Goal: Task Accomplishment & Management: Use online tool/utility

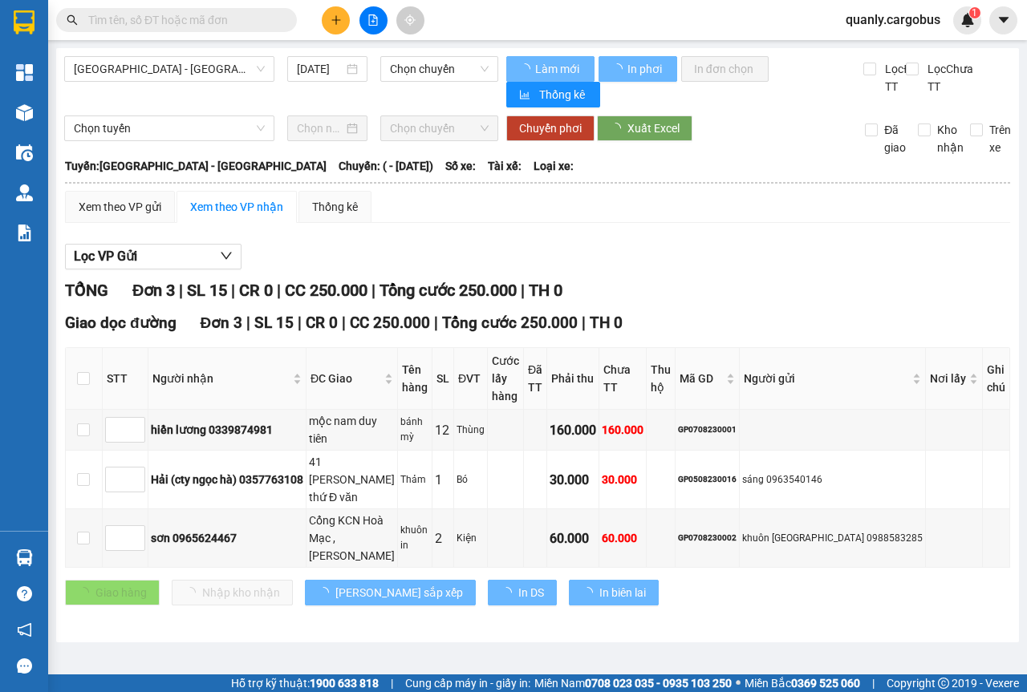
type input "[DATE]"
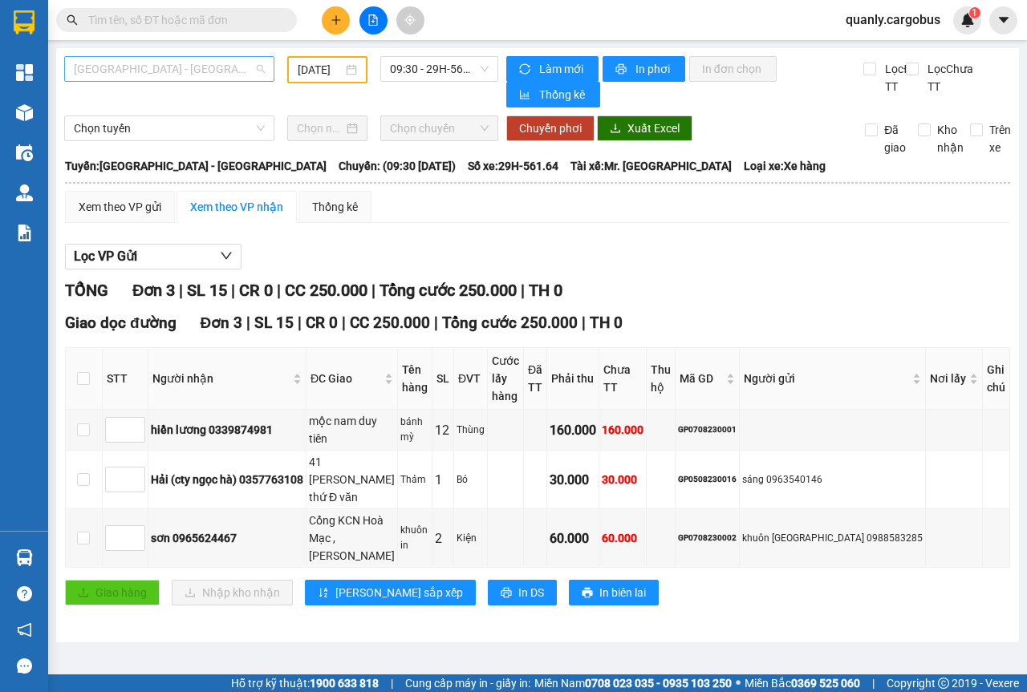
click at [263, 72] on span "[GEOGRAPHIC_DATA] - [GEOGRAPHIC_DATA]" at bounding box center [169, 69] width 191 height 24
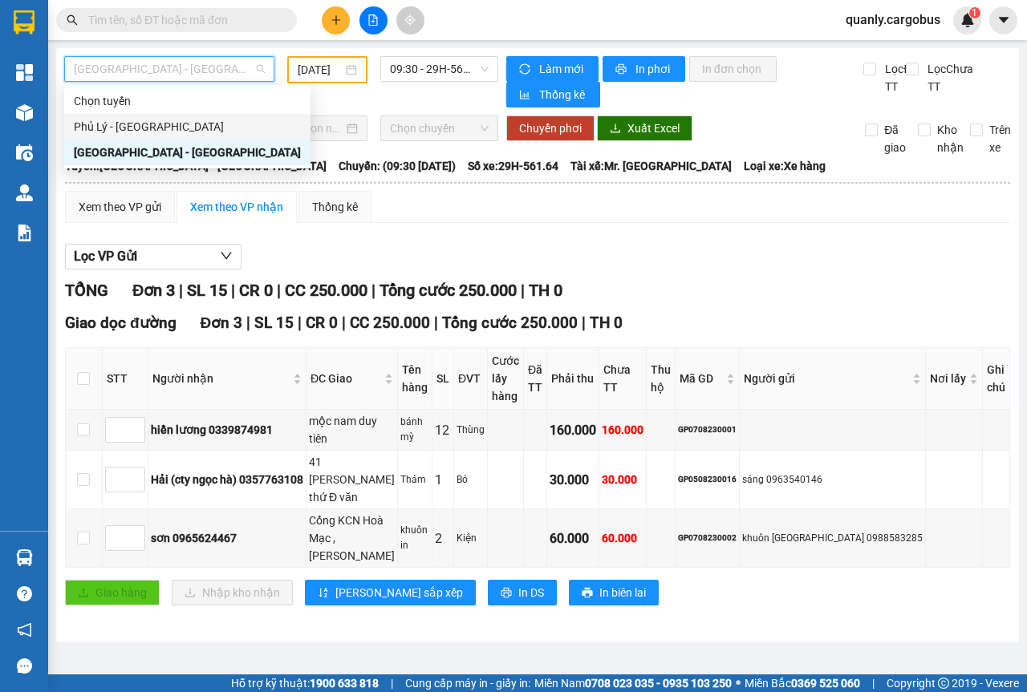
click at [129, 126] on div "Phủ Lý - [GEOGRAPHIC_DATA]" at bounding box center [187, 127] width 227 height 18
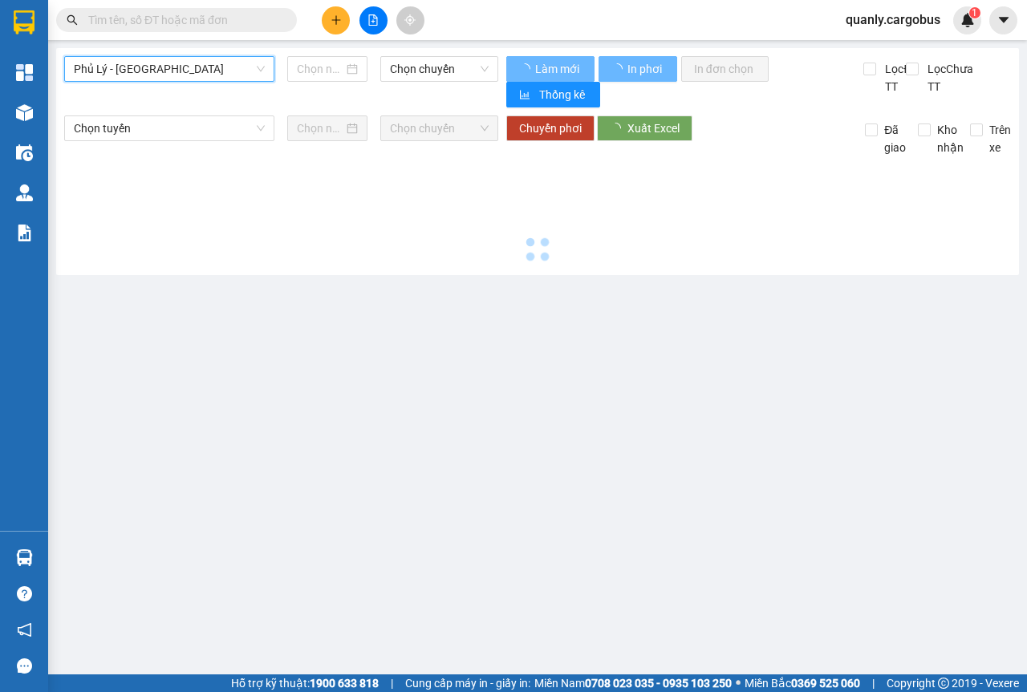
type input "[DATE]"
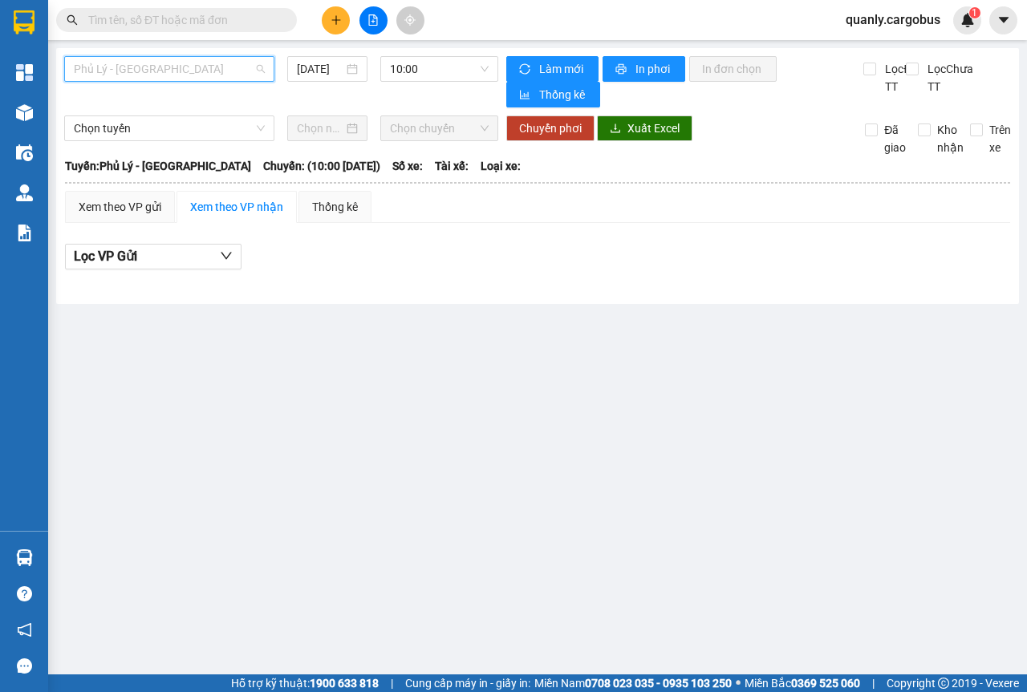
click at [258, 67] on span "Phủ Lý - [GEOGRAPHIC_DATA]" at bounding box center [169, 69] width 191 height 24
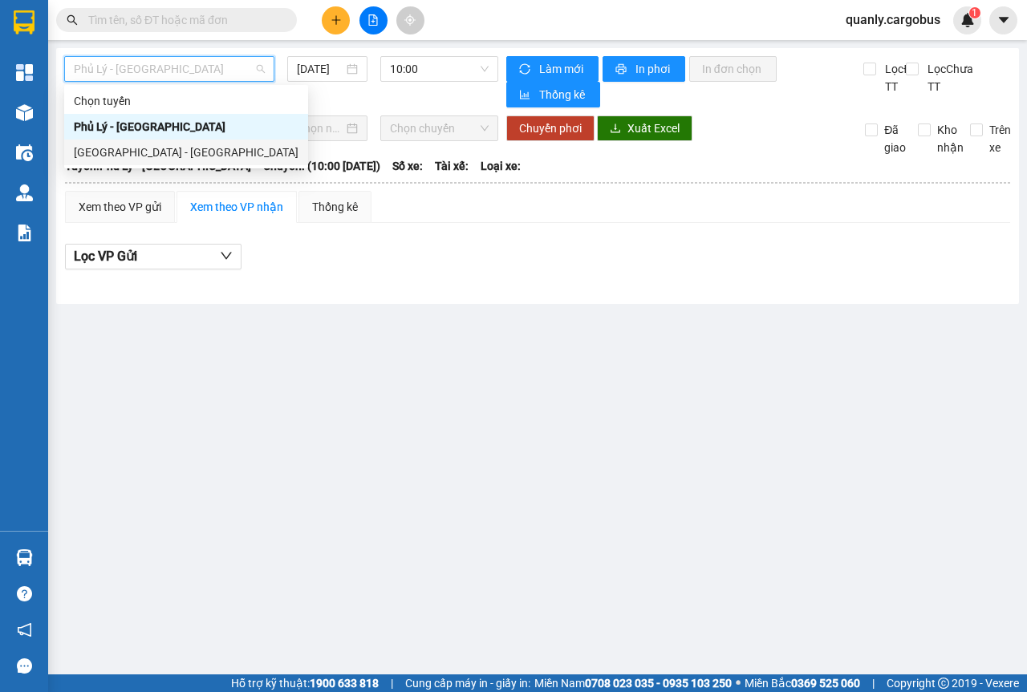
click at [132, 148] on div "[GEOGRAPHIC_DATA] - [GEOGRAPHIC_DATA]" at bounding box center [186, 153] width 225 height 18
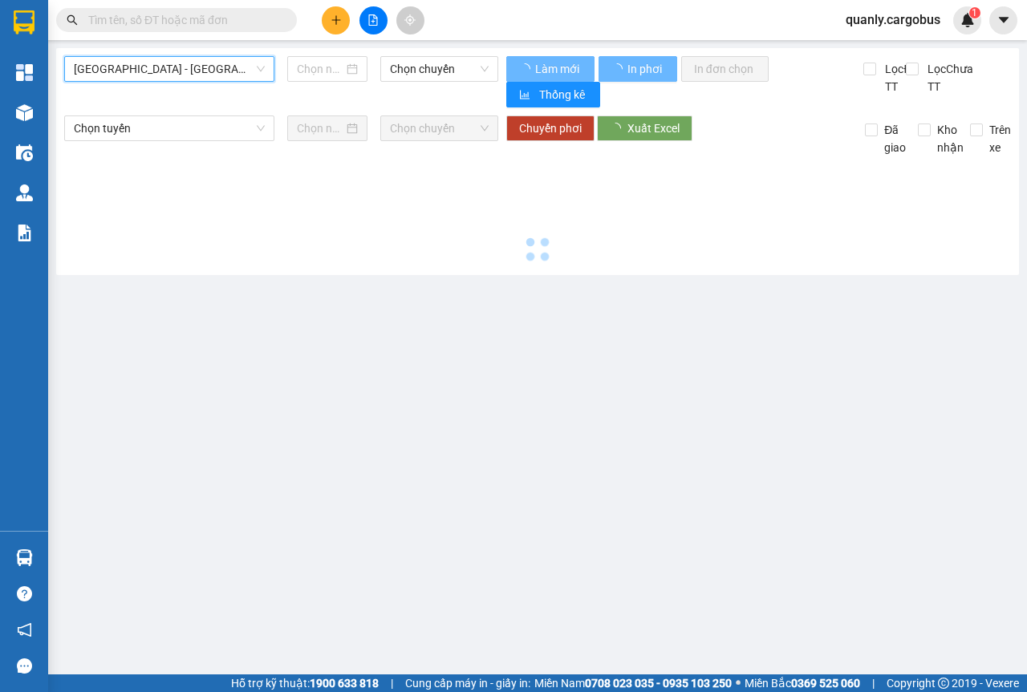
type input "[DATE]"
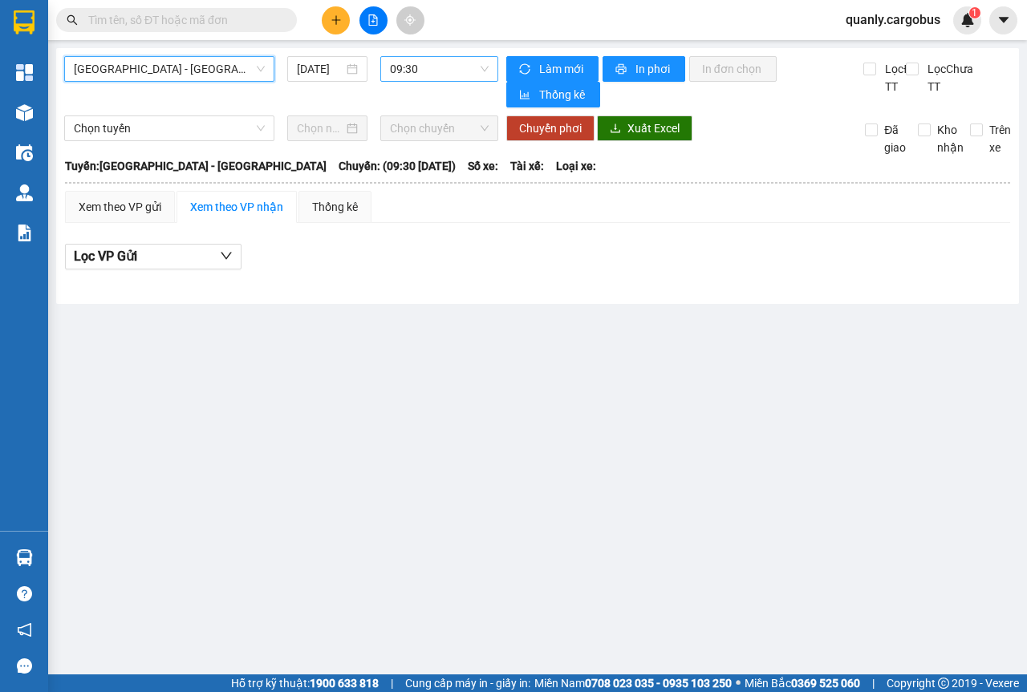
click at [493, 70] on div "09:30" at bounding box center [438, 69] width 117 height 26
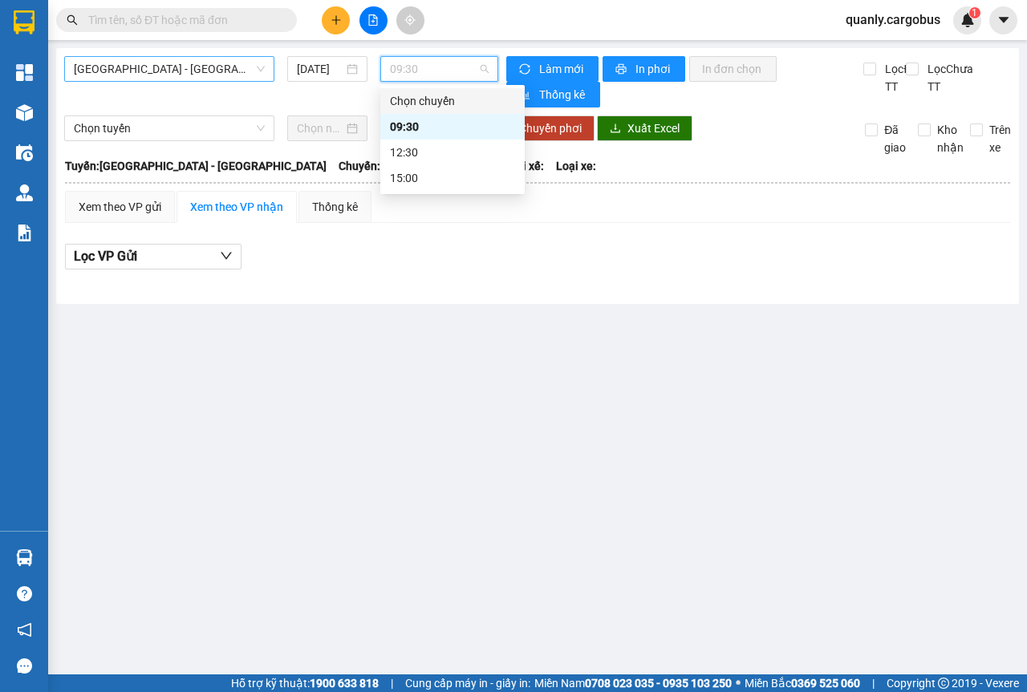
click at [256, 76] on span "[GEOGRAPHIC_DATA] - [GEOGRAPHIC_DATA]" at bounding box center [169, 69] width 191 height 24
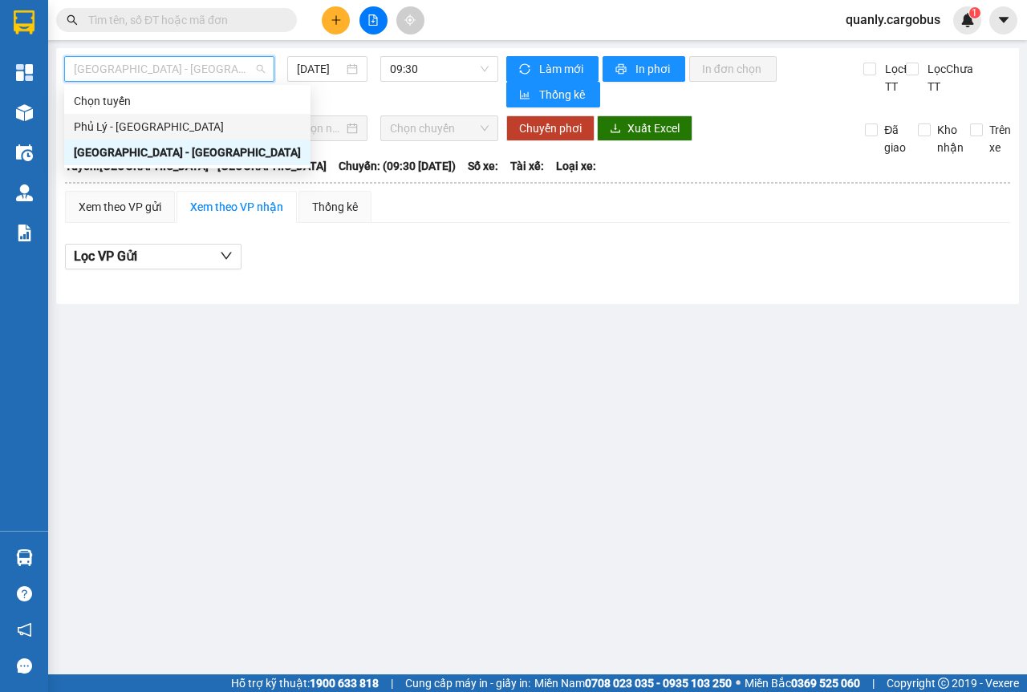
click at [124, 131] on div "Phủ Lý - [GEOGRAPHIC_DATA]" at bounding box center [187, 127] width 227 height 18
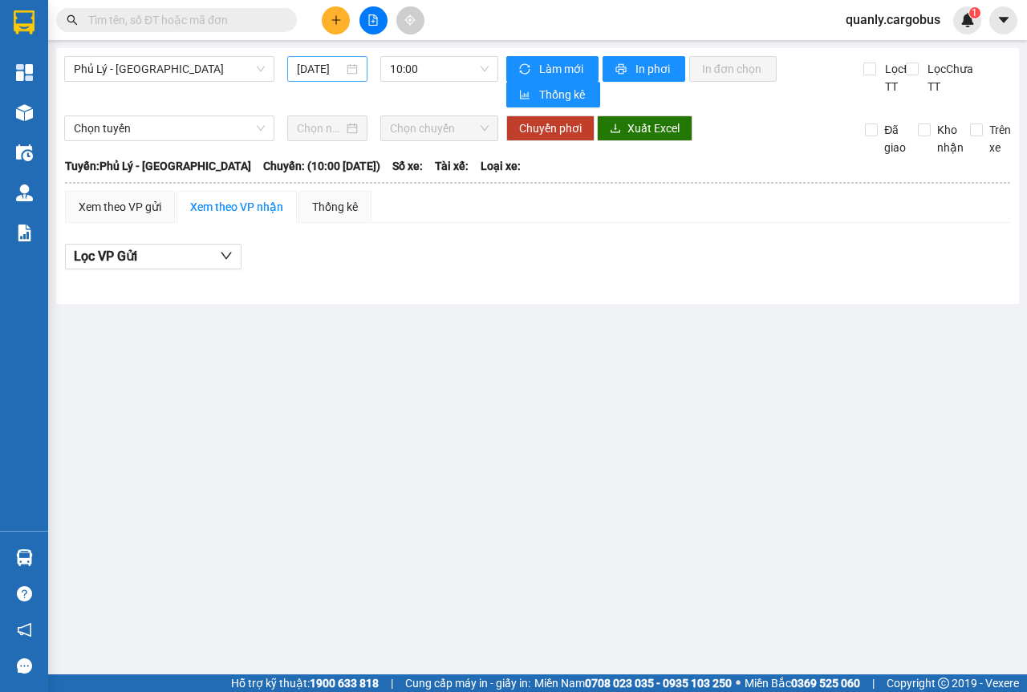
click at [350, 68] on div "[DATE]" at bounding box center [327, 69] width 61 height 18
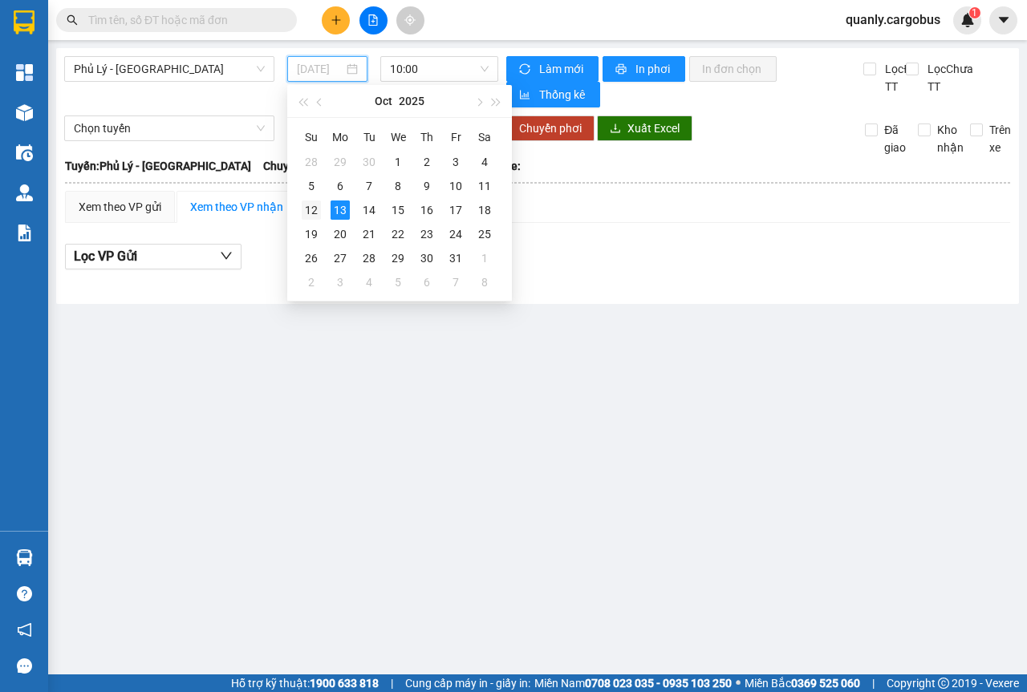
click at [306, 213] on div "12" at bounding box center [311, 210] width 19 height 19
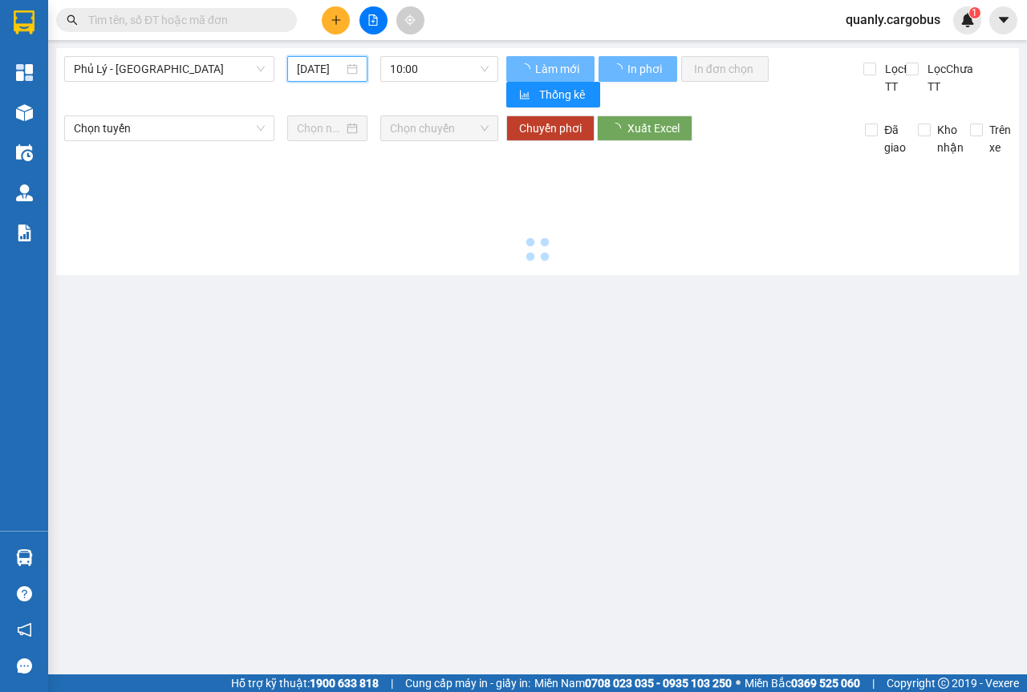
type input "[DATE]"
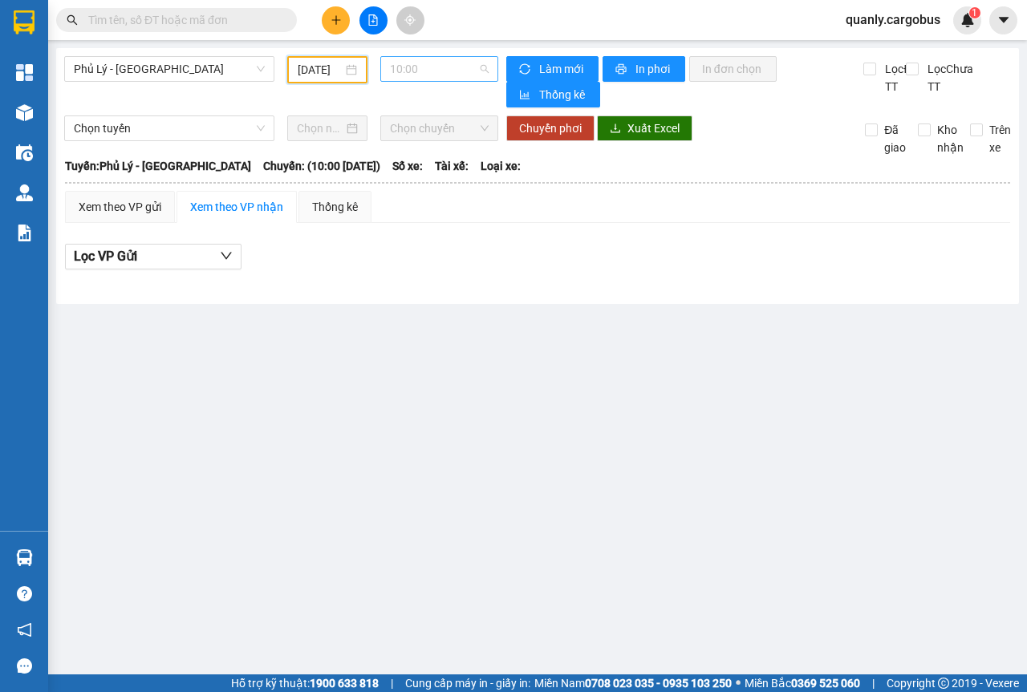
click at [479, 65] on span "10:00" at bounding box center [439, 69] width 98 height 24
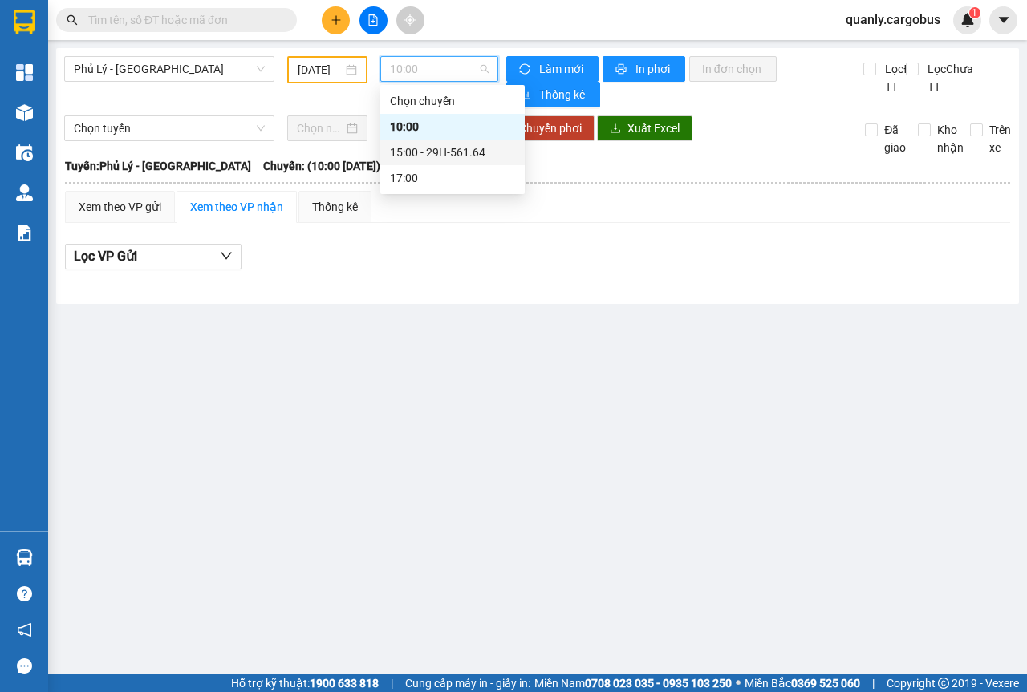
click at [448, 158] on div "15:00 - 29H-561.64" at bounding box center [452, 153] width 125 height 18
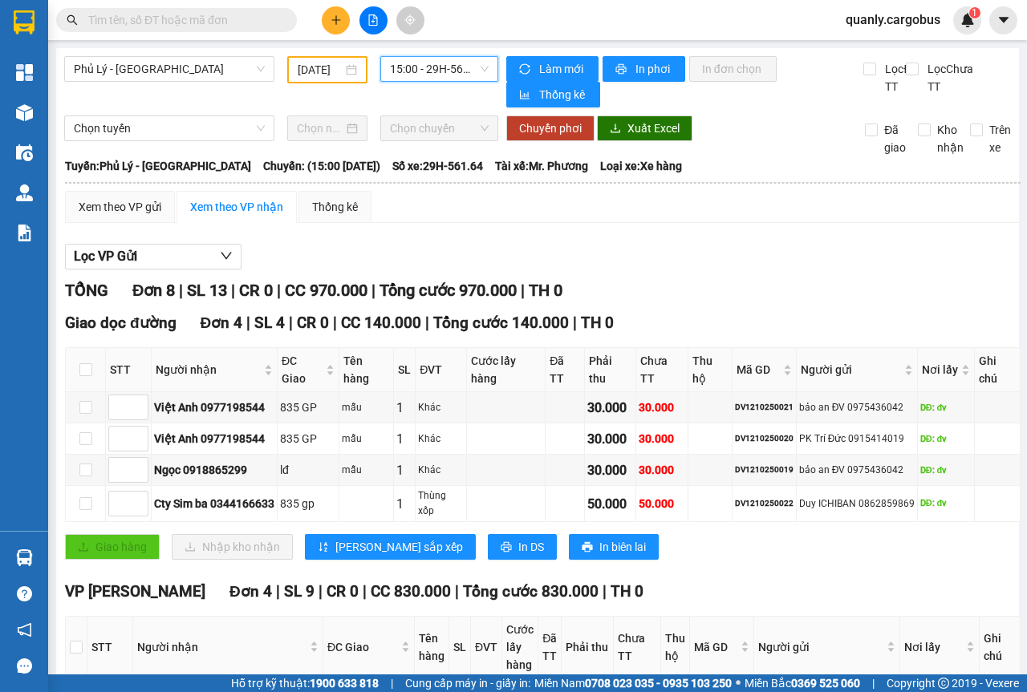
scroll to position [223, 0]
